Goal: Task Accomplishment & Management: Use online tool/utility

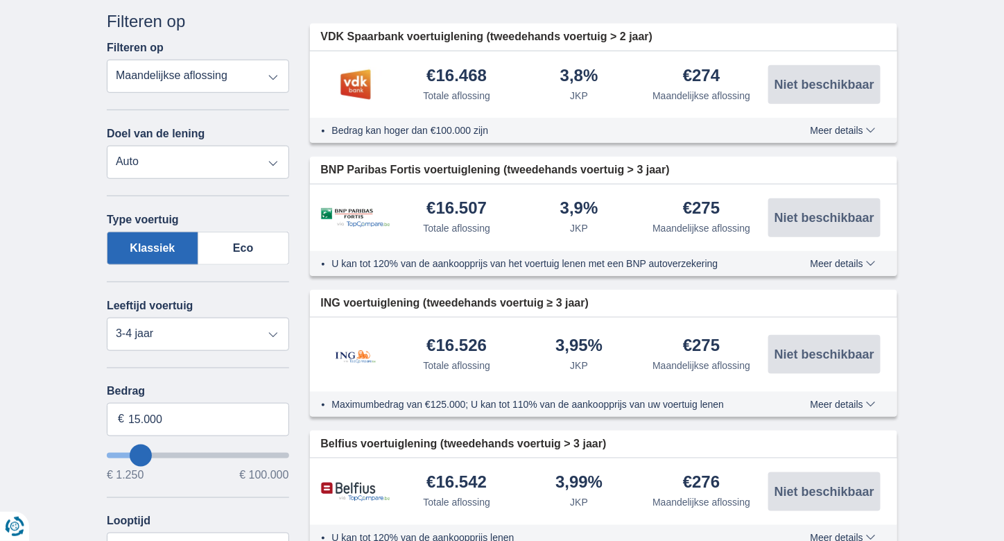
scroll to position [322, 0]
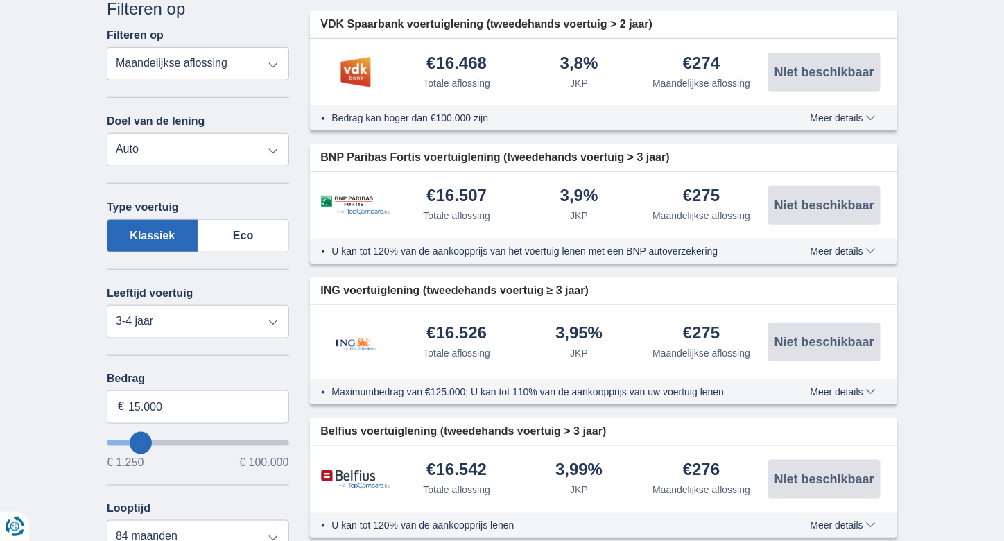
type input "19.250"
type input "19250"
select select "84"
type input "21250"
type input "21.250"
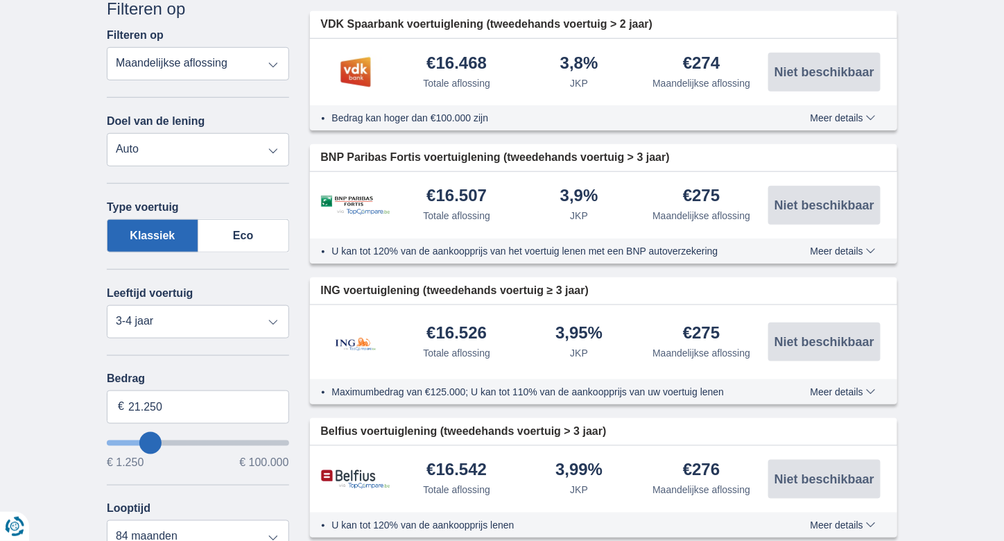
select select "120"
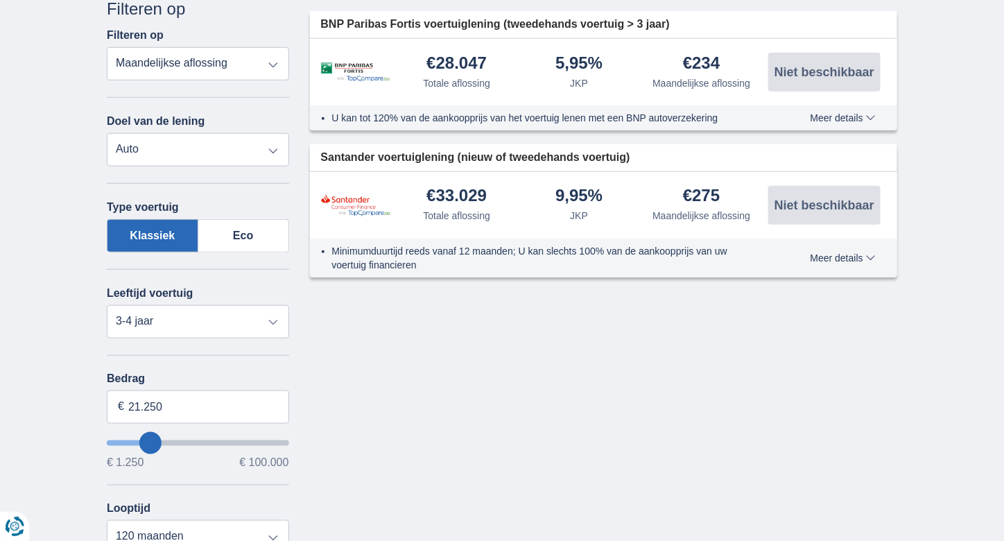
type input "48.250"
type input "48250"
click at [193, 446] on input "wantToBorrow" at bounding box center [198, 443] width 182 height 6
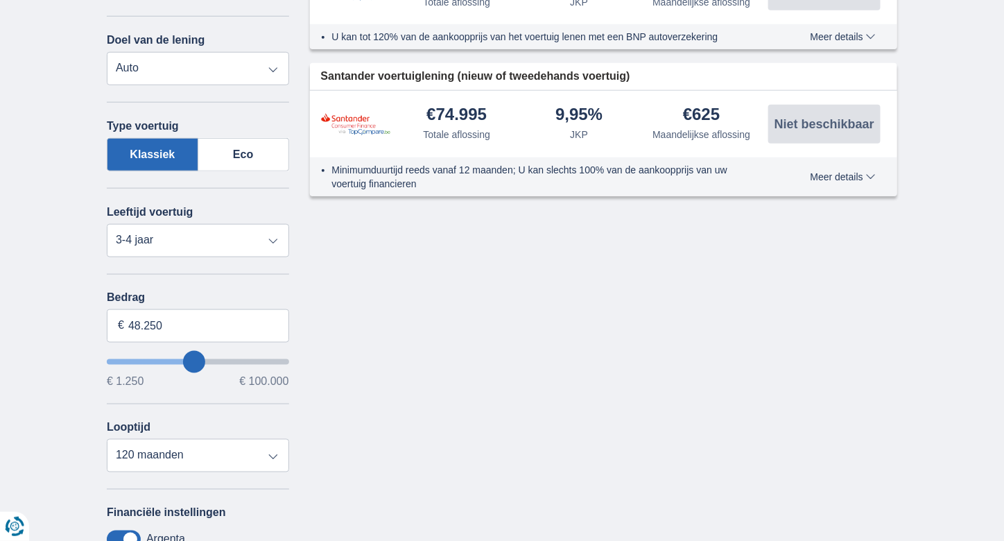
scroll to position [412, 0]
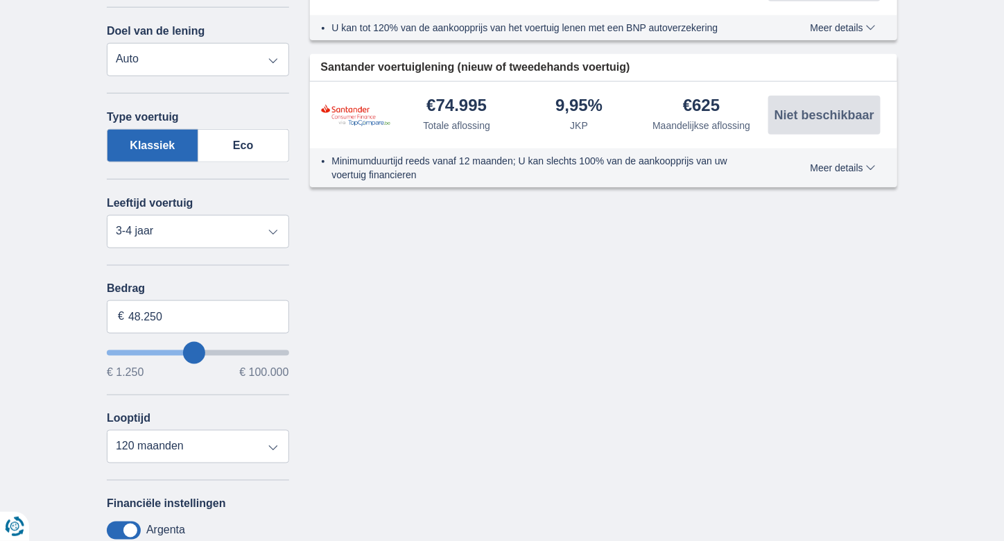
type input "35.250"
type input "35250"
click at [173, 350] on input "wantToBorrow" at bounding box center [198, 353] width 182 height 6
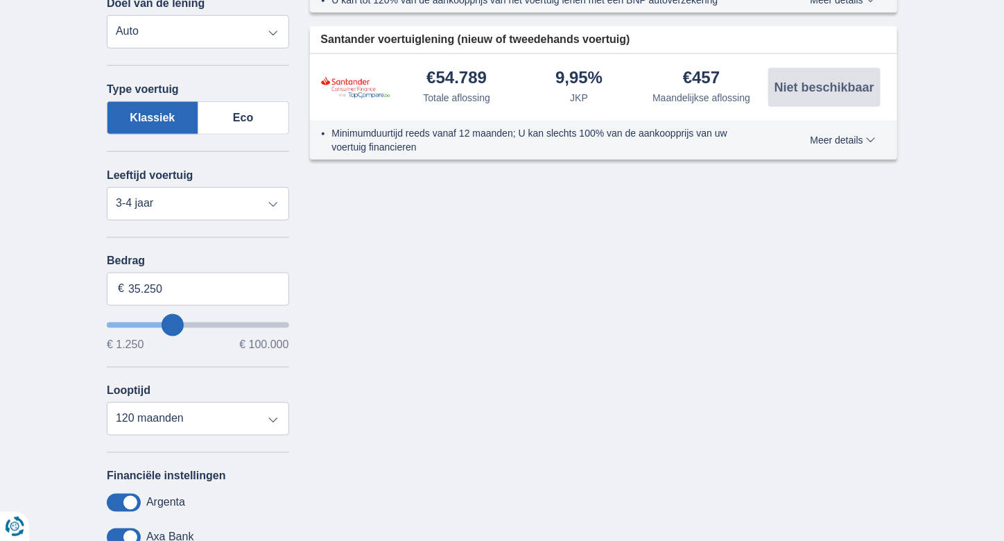
scroll to position [440, 0]
click at [210, 423] on select "12 maanden 18 maanden 24 maanden 30 maanden 36 maanden 42 maanden 48 maanden 60…" at bounding box center [198, 418] width 182 height 33
select select "36"
click at [107, 402] on select "12 maanden 18 maanden 24 maanden 30 maanden 36 maanden 42 maanden 48 maanden 60…" at bounding box center [198, 418] width 182 height 33
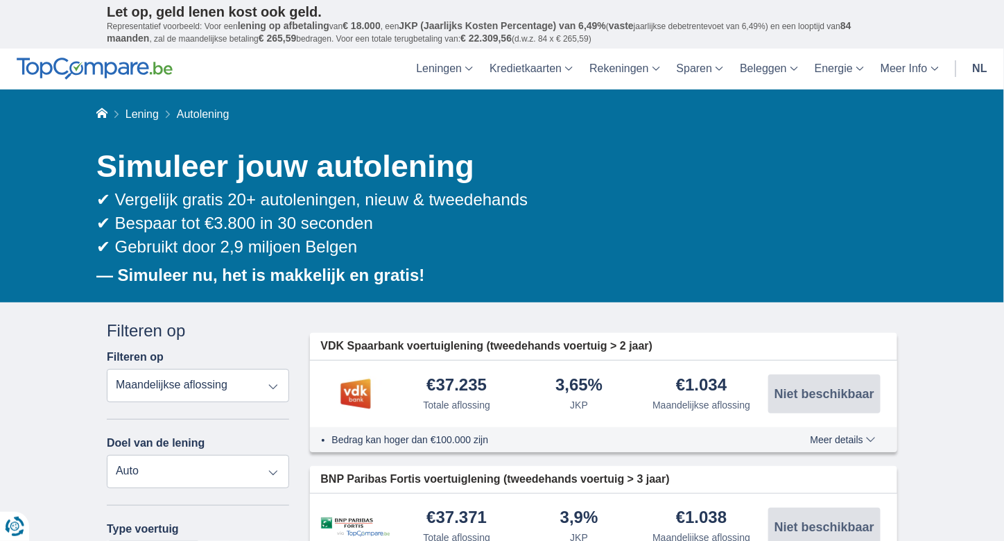
scroll to position [1, 0]
